Goal: Task Accomplishment & Management: Use online tool/utility

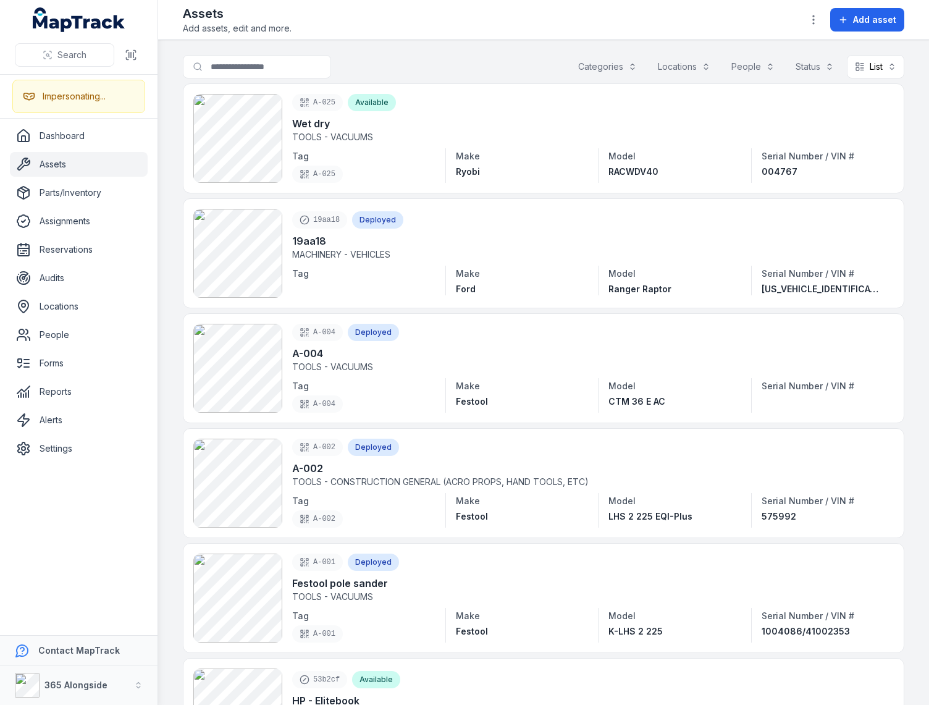
click at [483, 72] on div "Search for assets Categories Locations People Status List ****" at bounding box center [543, 69] width 721 height 28
click at [669, 35] on header "Toggle Navigation Assets Add assets, edit and more. Add asset" at bounding box center [543, 20] width 771 height 40
click at [867, 23] on span "Add asset" at bounding box center [874, 20] width 43 height 12
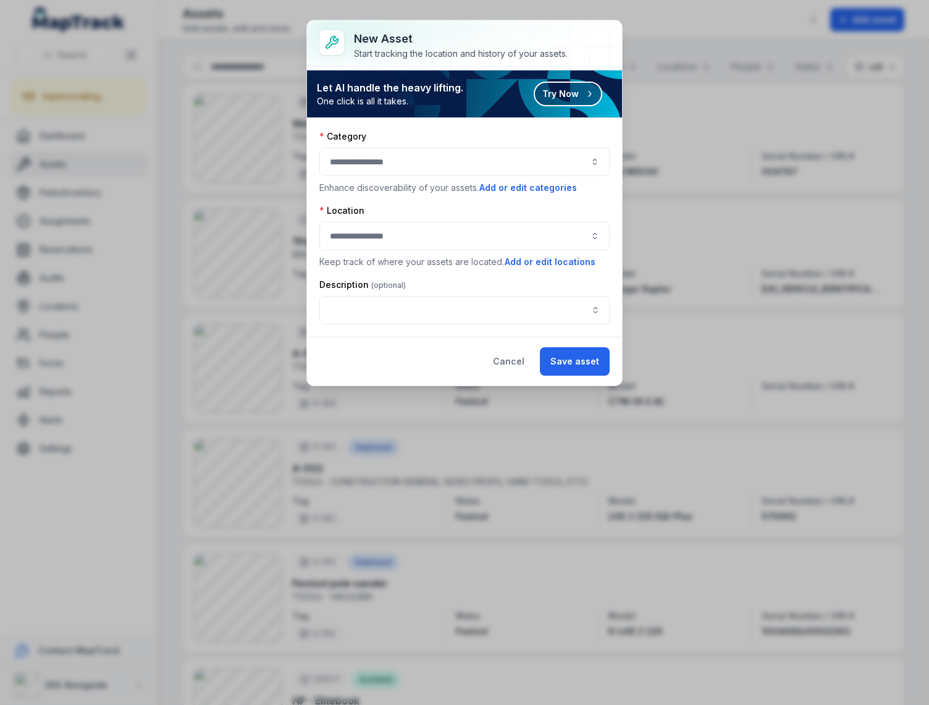
click at [553, 91] on button "Try Now" at bounding box center [567, 94] width 69 height 25
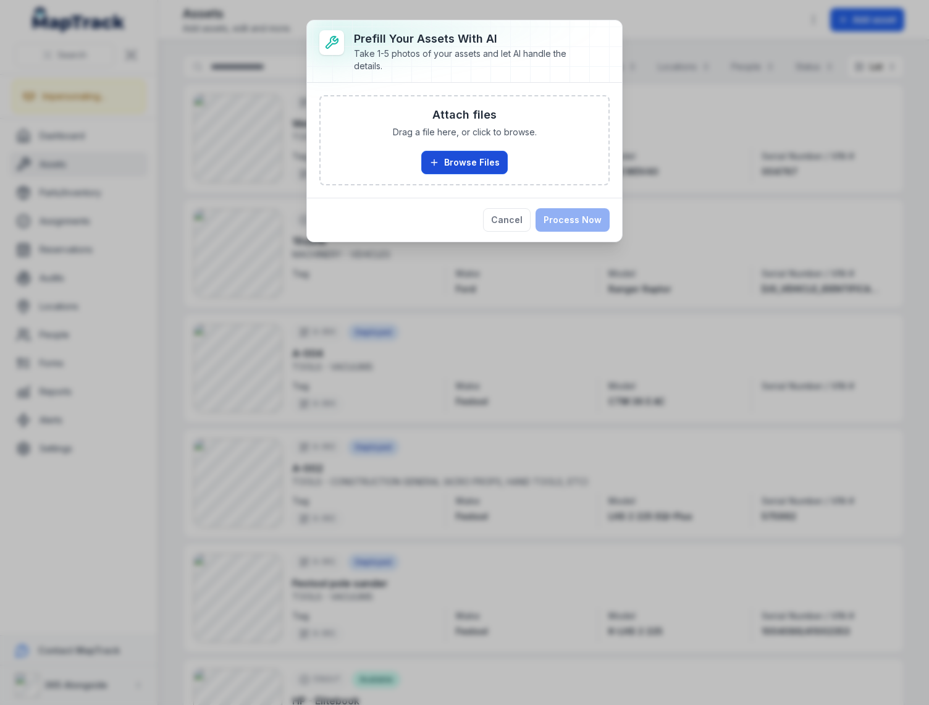
click at [444, 162] on button "Browse Files" at bounding box center [464, 162] width 86 height 23
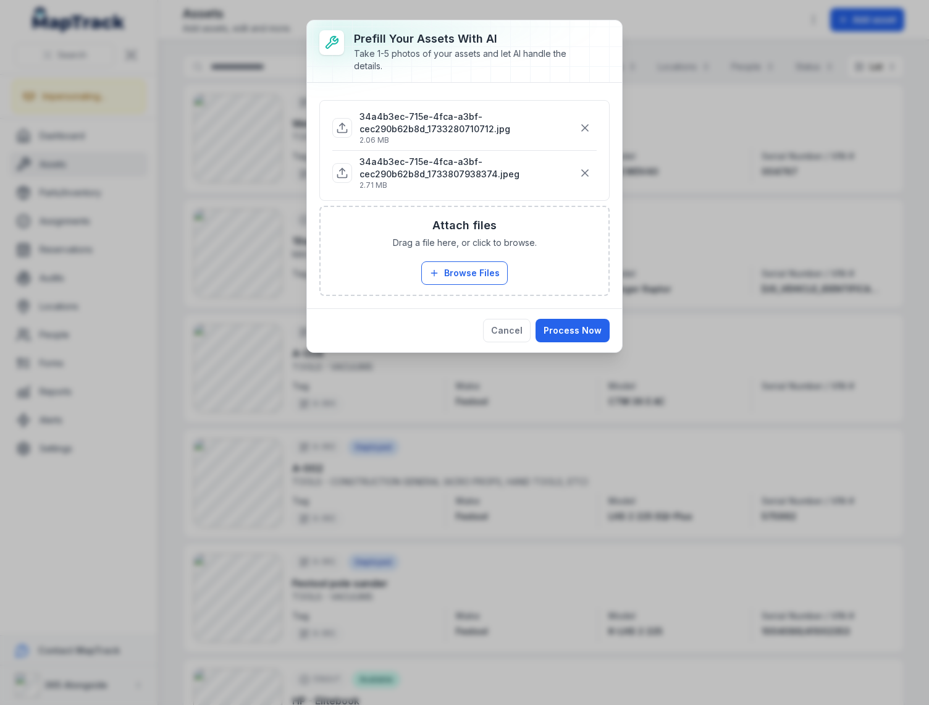
click at [458, 332] on div "Cancel Process Now" at bounding box center [464, 330] width 315 height 44
click at [553, 333] on button "Process Now" at bounding box center [572, 330] width 74 height 23
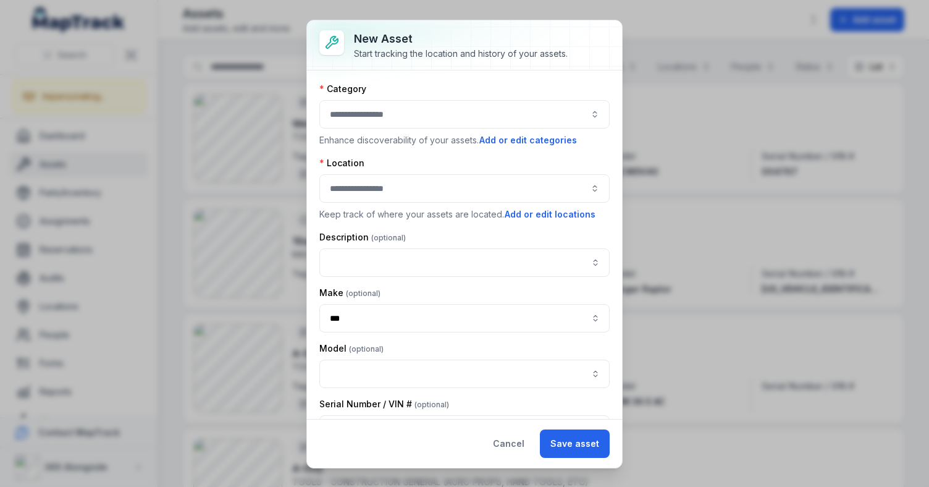
click at [429, 437] on div "Cancel Save asset" at bounding box center [464, 443] width 315 height 49
click at [501, 441] on button "Cancel" at bounding box center [508, 443] width 52 height 28
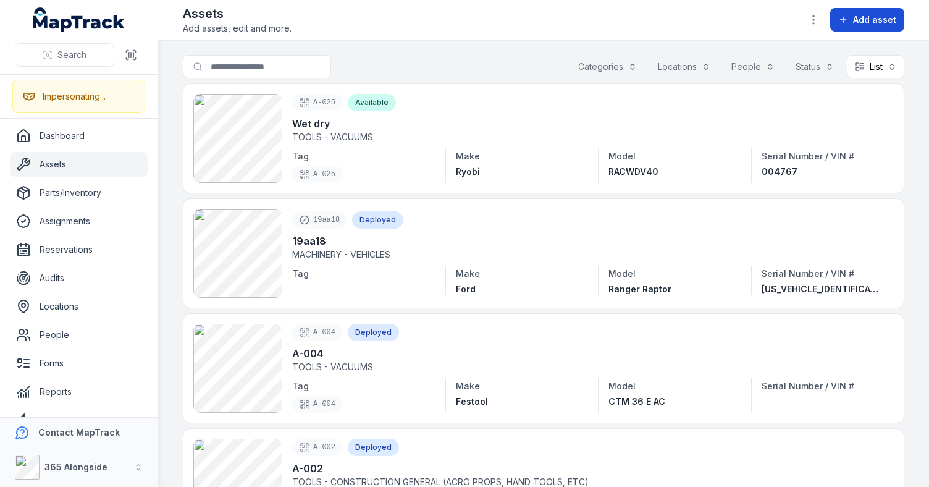
drag, startPoint x: 641, startPoint y: 39, endPoint x: 841, endPoint y: 17, distance: 201.2
click at [641, 39] on header "Toggle Navigation Assets Add assets, edit and more. Add asset" at bounding box center [543, 20] width 771 height 40
click at [843, 17] on icon at bounding box center [843, 20] width 10 height 10
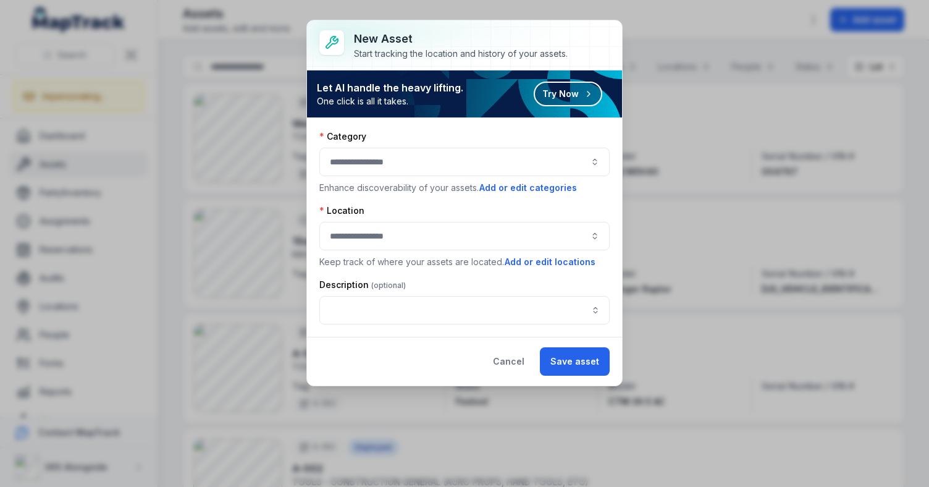
click at [462, 56] on div "Start tracking the location and history of your assets." at bounding box center [461, 54] width 214 height 12
